Goal: Check status: Check status

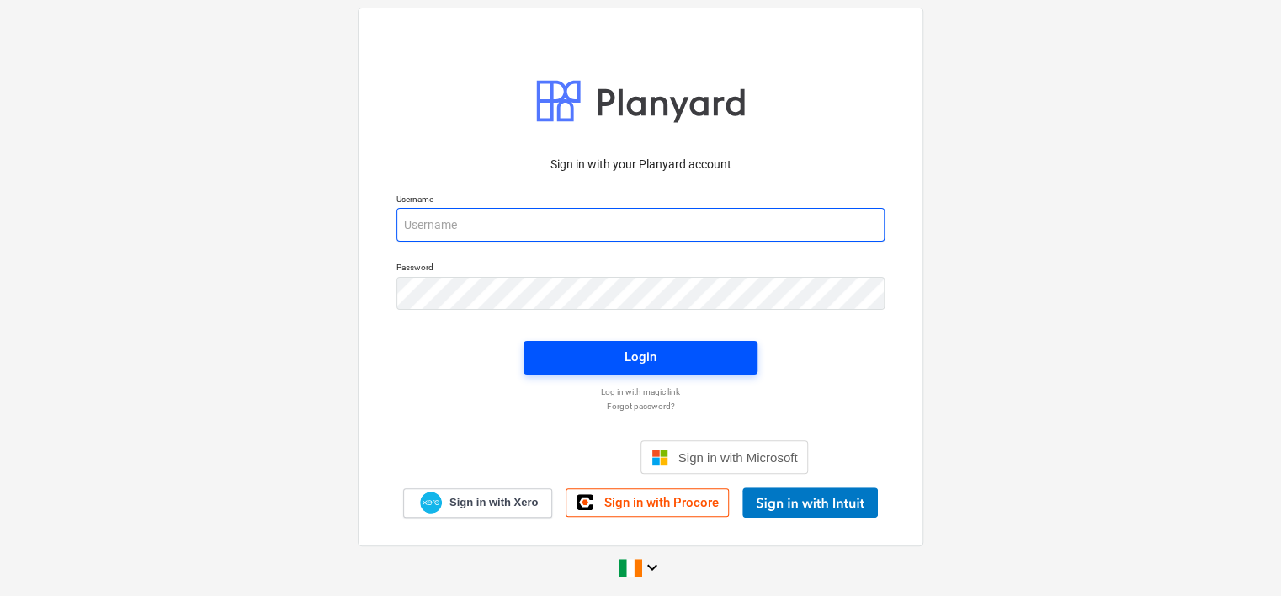
type input "[EMAIL_ADDRESS][DOMAIN_NAME]"
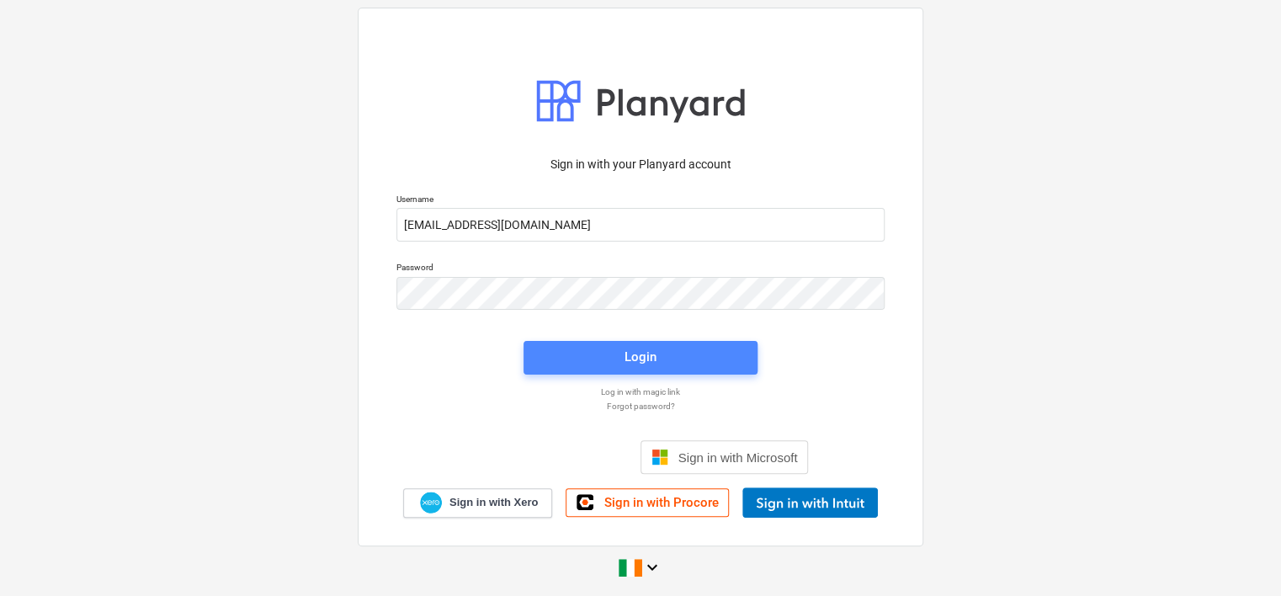
click at [625, 354] on div "Login" at bounding box center [641, 357] width 32 height 22
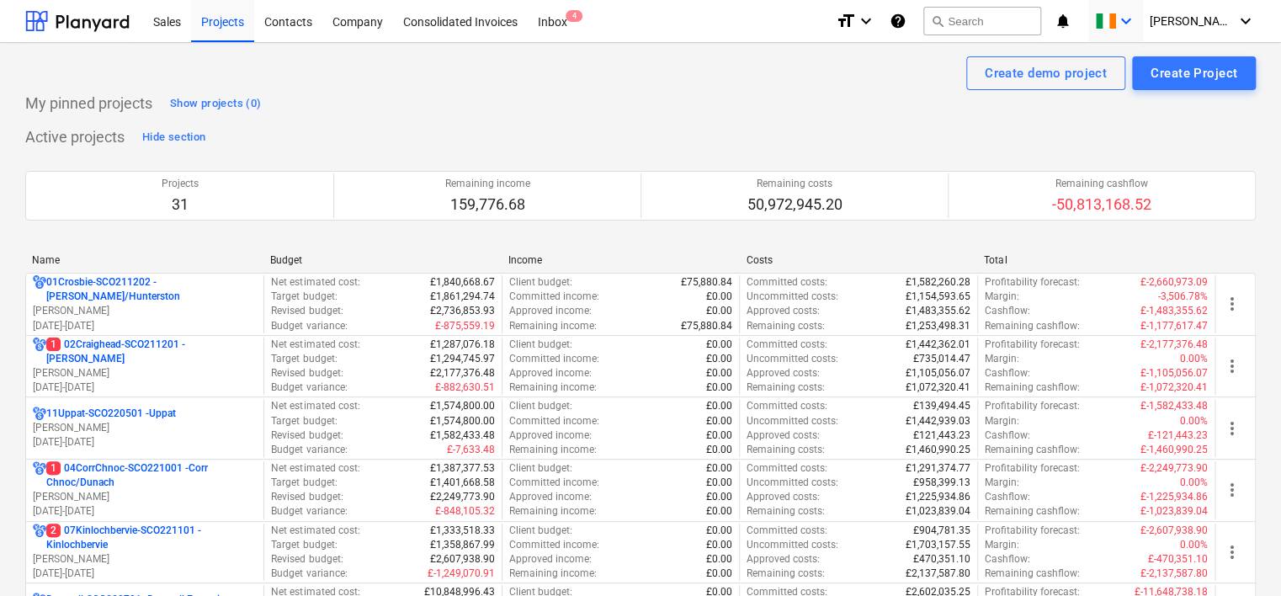
click at [1136, 30] on icon "keyboard_arrow_down" at bounding box center [1126, 21] width 20 height 20
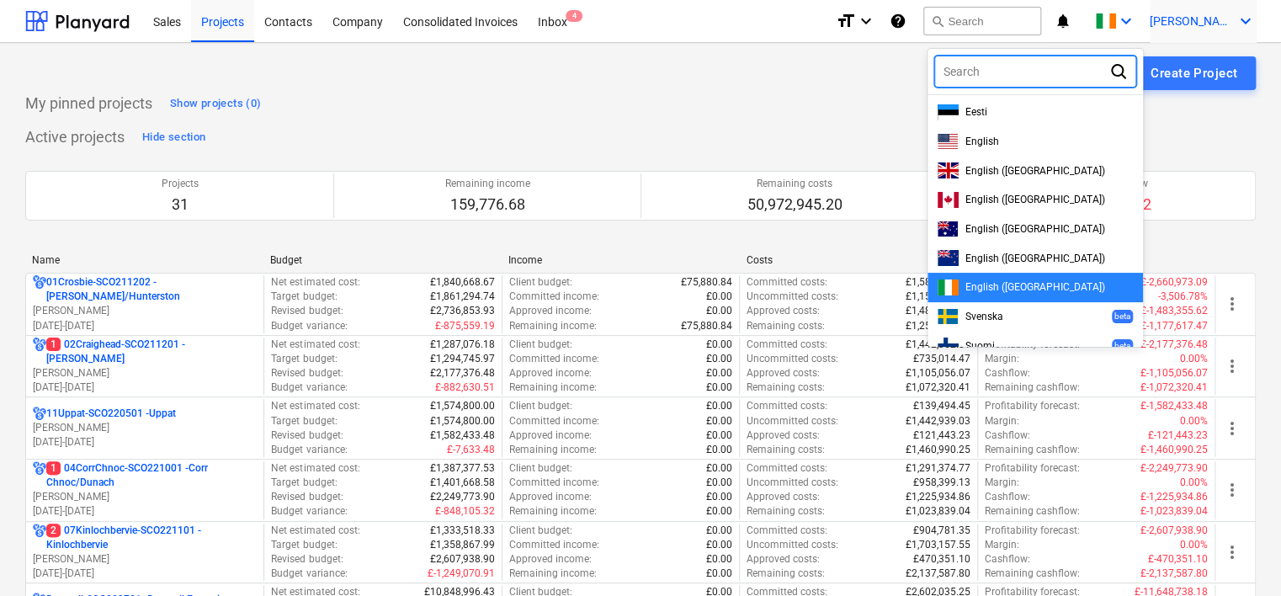
click at [1210, 15] on span "[PERSON_NAME]" at bounding box center [1192, 20] width 84 height 13
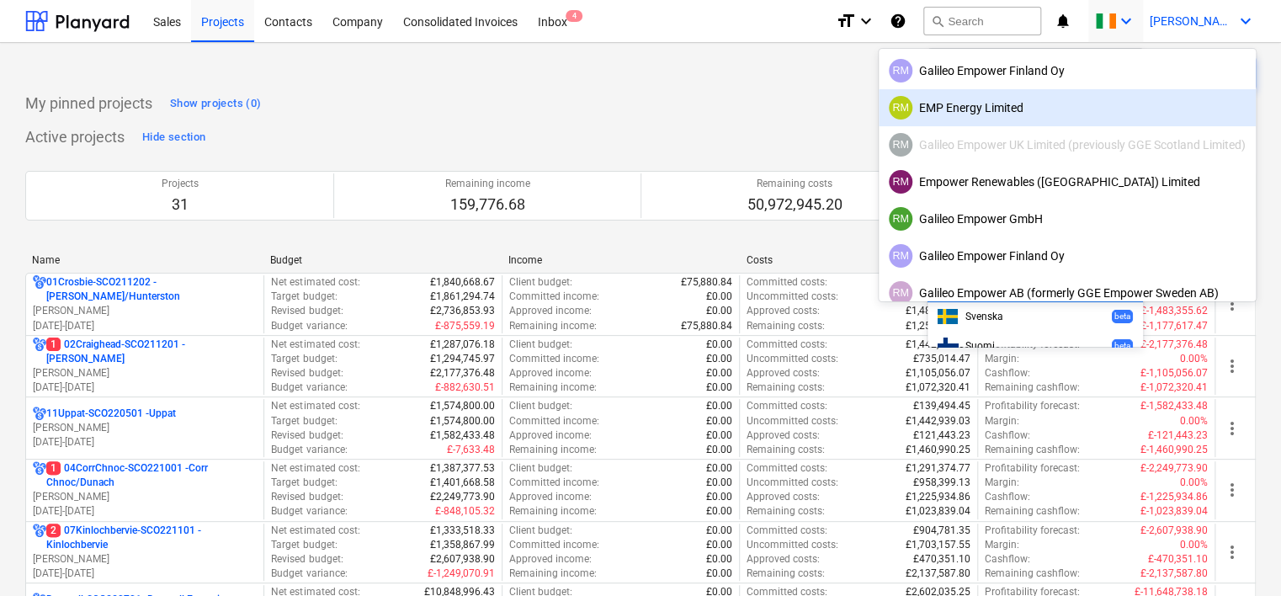
click at [14, 239] on div at bounding box center [640, 298] width 1281 height 596
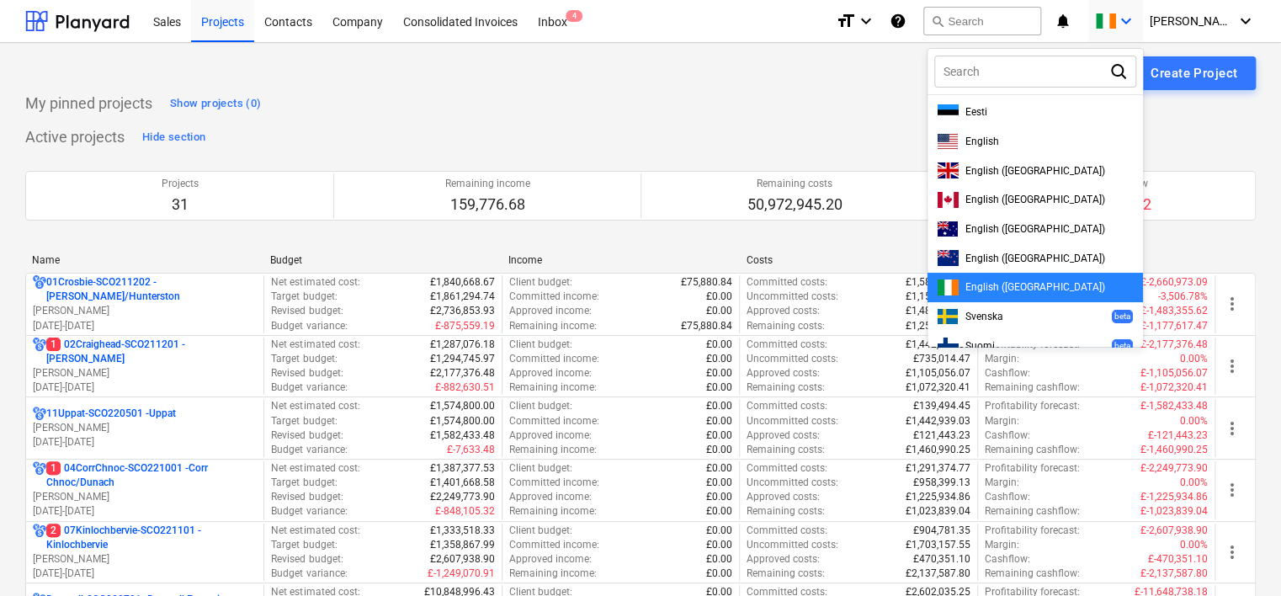
click at [475, 27] on div at bounding box center [640, 298] width 1281 height 596
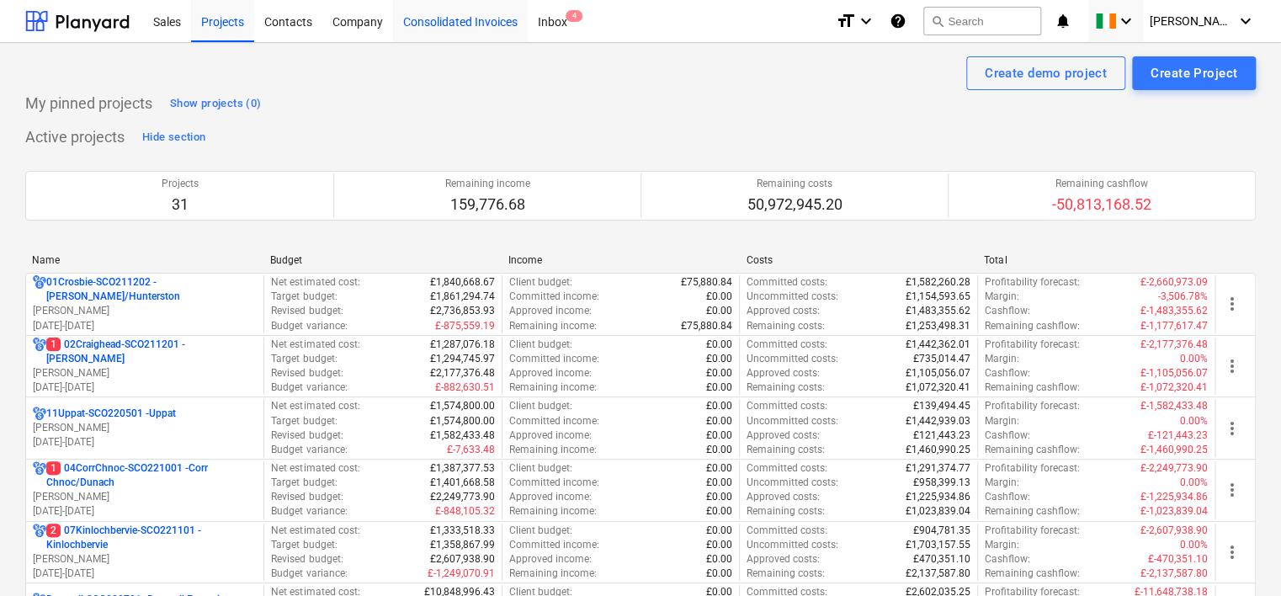
click at [454, 32] on div "Consolidated Invoices" at bounding box center [460, 20] width 135 height 43
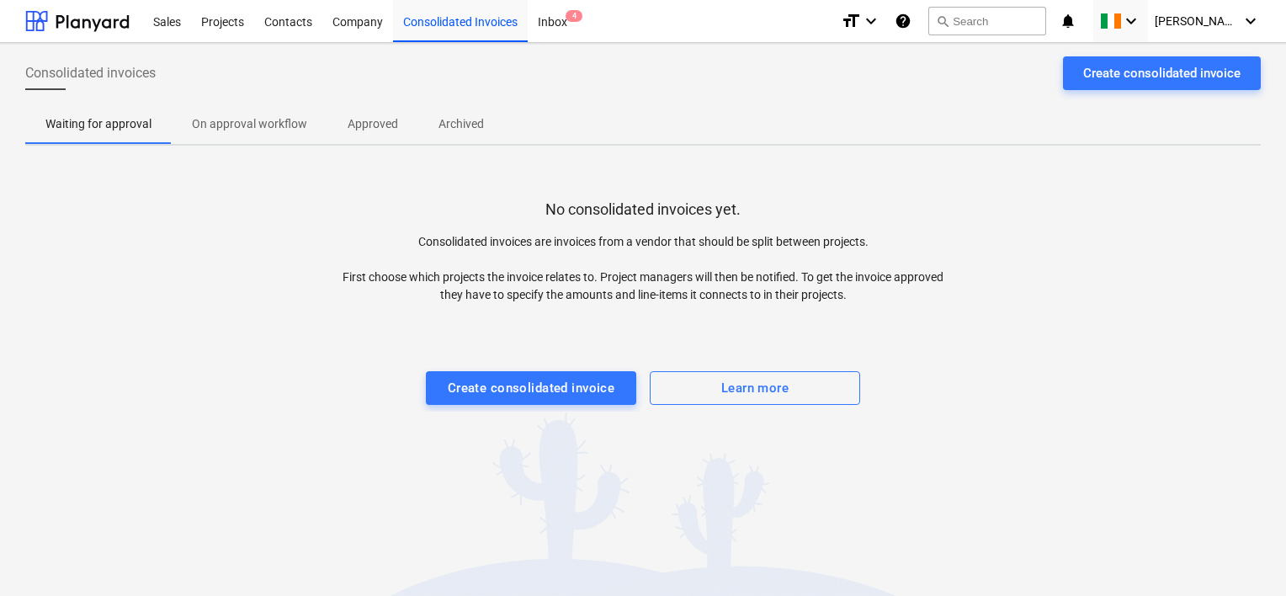
click at [370, 122] on p "Approved" at bounding box center [373, 124] width 51 height 18
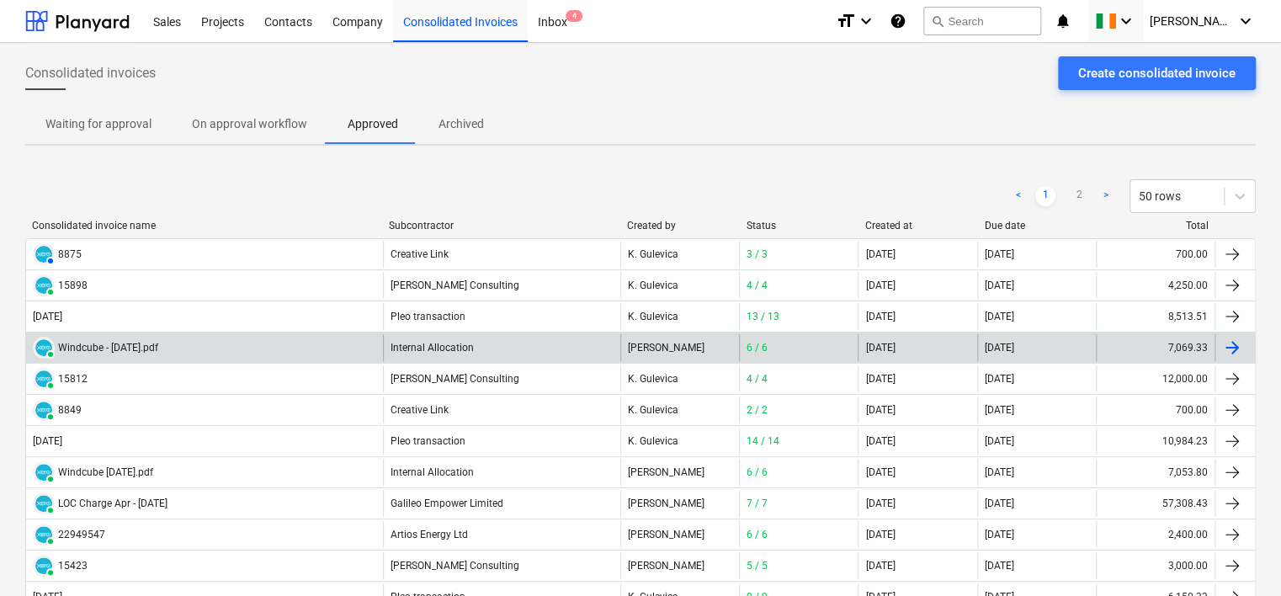
click at [428, 349] on div "Internal Allocation" at bounding box center [501, 347] width 237 height 27
